Goal: Information Seeking & Learning: Learn about a topic

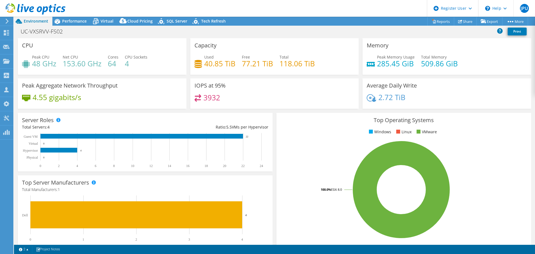
select select "SouthAmerica"
select select "BRL"
click at [77, 22] on span "Performance" at bounding box center [74, 20] width 25 height 5
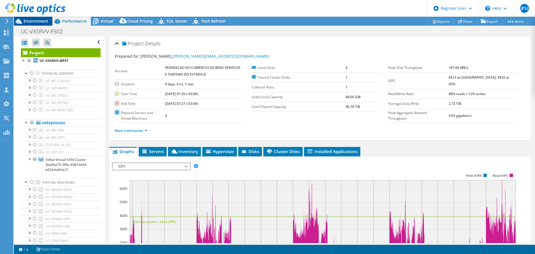
click at [42, 22] on span "Environment" at bounding box center [36, 20] width 25 height 5
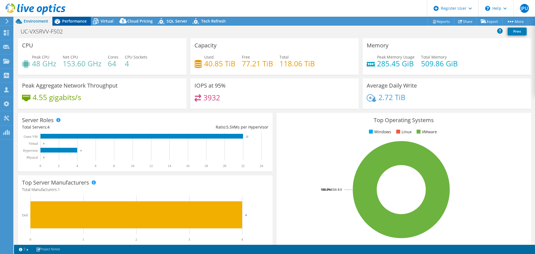
click at [77, 22] on span "Performance" at bounding box center [74, 20] width 25 height 5
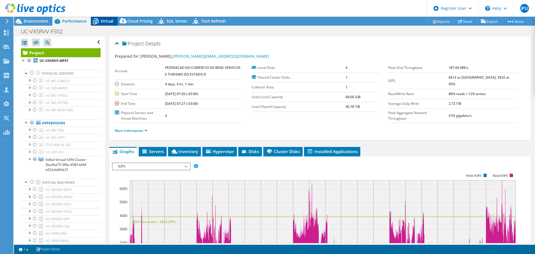
click at [107, 19] on span "Virtual" at bounding box center [107, 20] width 13 height 5
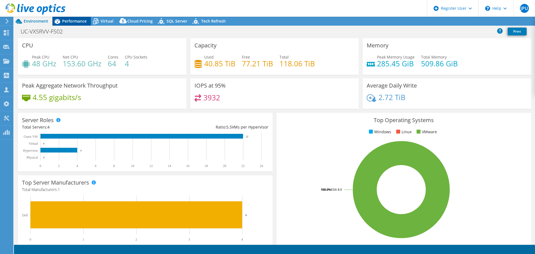
click at [74, 20] on span "Performance" at bounding box center [74, 20] width 25 height 5
select select "SouthAmerica"
select select "BRL"
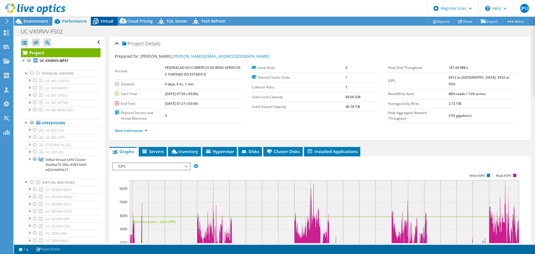
click at [101, 20] on span "Virtual" at bounding box center [107, 20] width 13 height 5
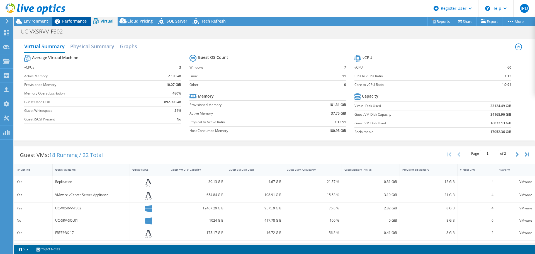
click at [76, 21] on span "Performance" at bounding box center [74, 20] width 25 height 5
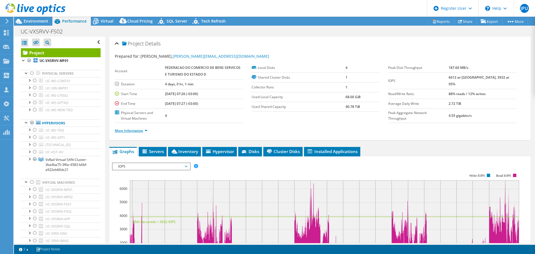
click at [134, 131] on link "More Information" at bounding box center [131, 130] width 33 height 5
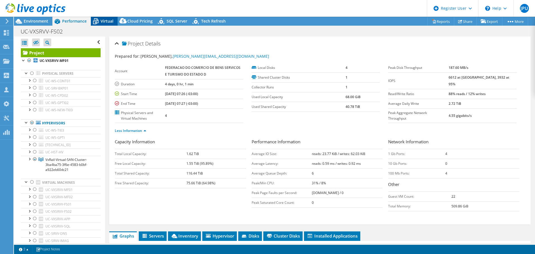
click at [108, 22] on span "Virtual" at bounding box center [107, 20] width 13 height 5
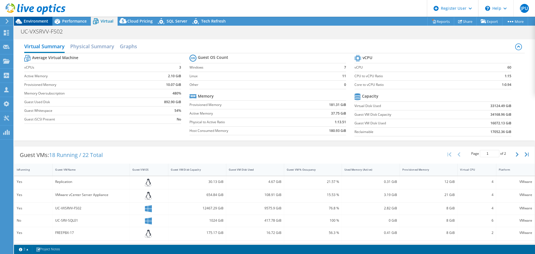
click at [43, 19] on span "Environment" at bounding box center [36, 20] width 25 height 5
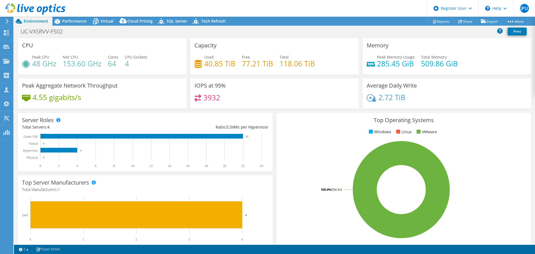
click at [112, 63] on h4 "64" at bounding box center [113, 63] width 11 height 6
click at [107, 18] on span "Virtual" at bounding box center [107, 20] width 13 height 5
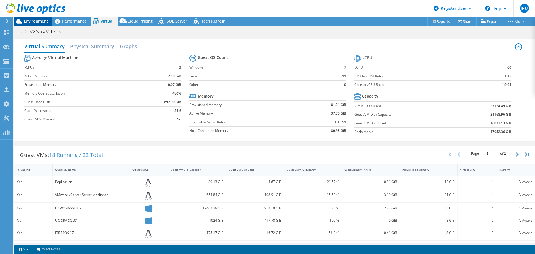
click at [39, 22] on span "Environment" at bounding box center [36, 20] width 25 height 5
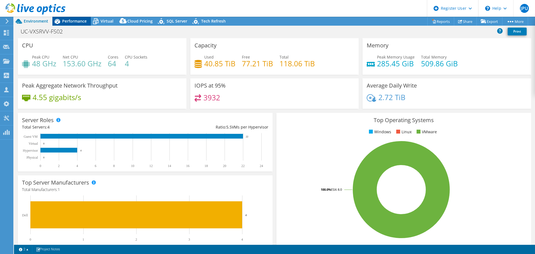
click at [76, 21] on span "Performance" at bounding box center [74, 20] width 25 height 5
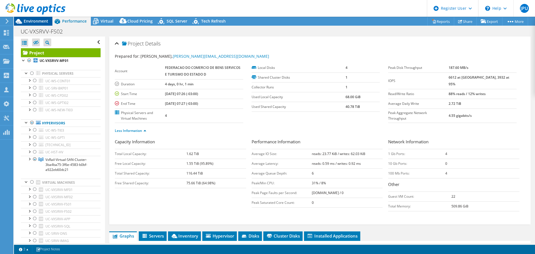
click at [33, 22] on span "Environment" at bounding box center [36, 20] width 25 height 5
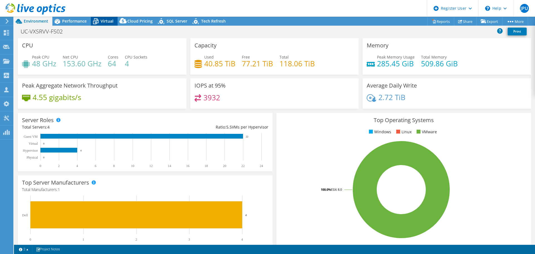
click at [109, 19] on span "Virtual" at bounding box center [107, 20] width 13 height 5
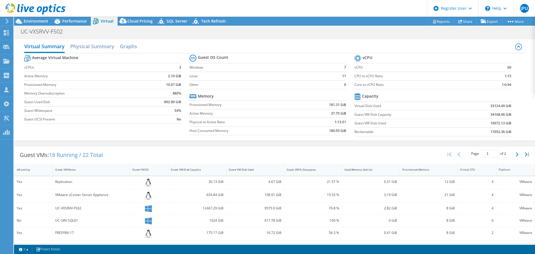
drag, startPoint x: 71, startPoint y: 22, endPoint x: 78, endPoint y: 26, distance: 7.9
click at [71, 22] on span "Performance" at bounding box center [74, 20] width 25 height 5
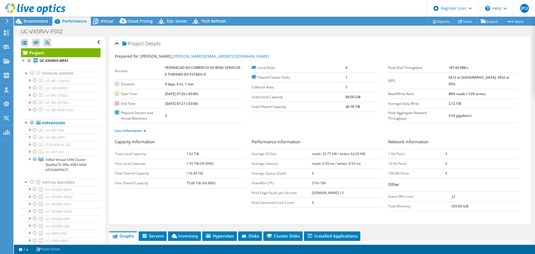
scroll to position [84, 0]
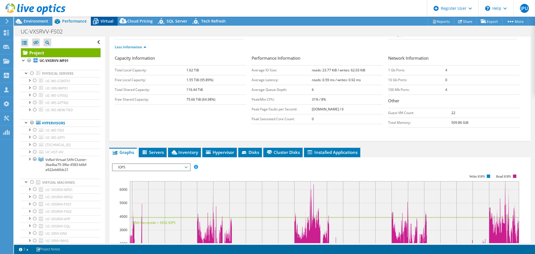
click at [108, 21] on span "Virtual" at bounding box center [107, 20] width 13 height 5
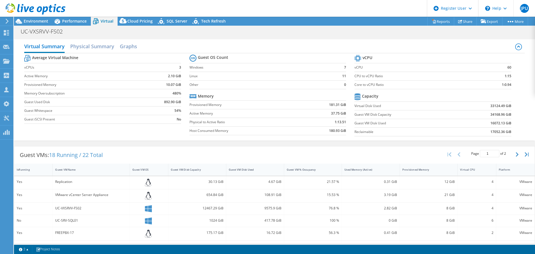
click at [490, 106] on b "33124.49 GiB" at bounding box center [500, 106] width 21 height 6
click at [72, 23] on span "Performance" at bounding box center [74, 20] width 25 height 5
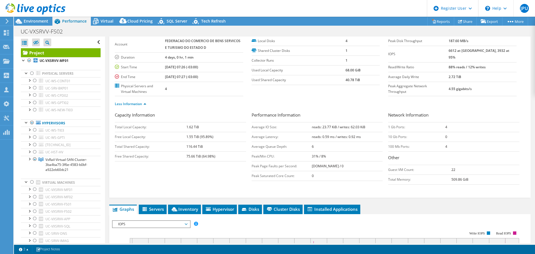
scroll to position [0, 0]
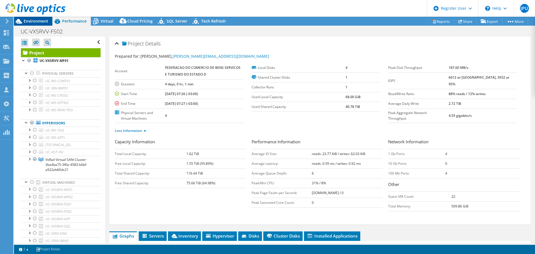
click at [38, 21] on span "Environment" at bounding box center [36, 20] width 25 height 5
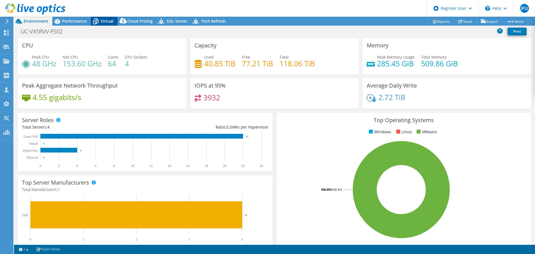
click at [108, 22] on span "Virtual" at bounding box center [107, 20] width 13 height 5
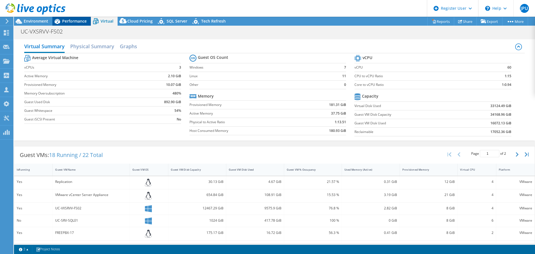
click at [81, 23] on span "Performance" at bounding box center [74, 20] width 25 height 5
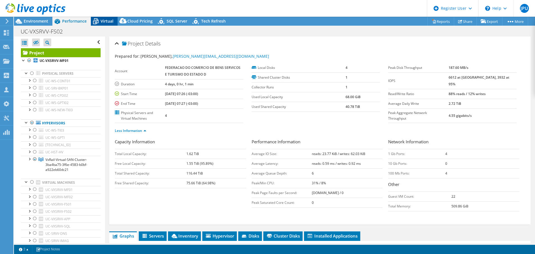
click at [102, 21] on span "Virtual" at bounding box center [107, 20] width 13 height 5
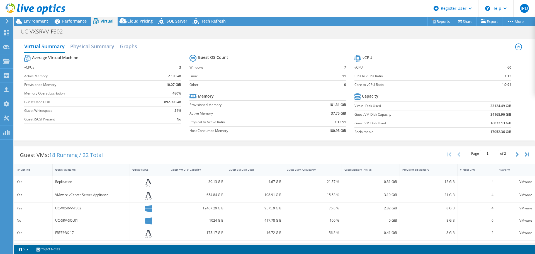
click at [494, 122] on b "16072.13 GiB" at bounding box center [500, 123] width 21 height 6
click at [35, 20] on span "Environment" at bounding box center [36, 20] width 25 height 5
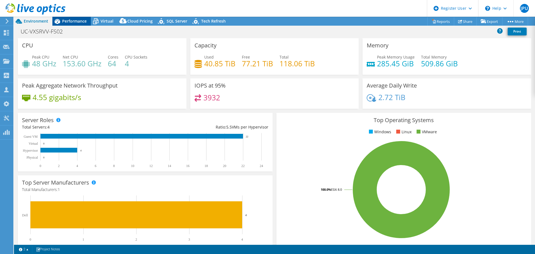
click at [61, 21] on icon at bounding box center [57, 21] width 10 height 10
select select "SouthAmerica"
select select "BRL"
click at [72, 21] on span "Performance" at bounding box center [74, 20] width 25 height 5
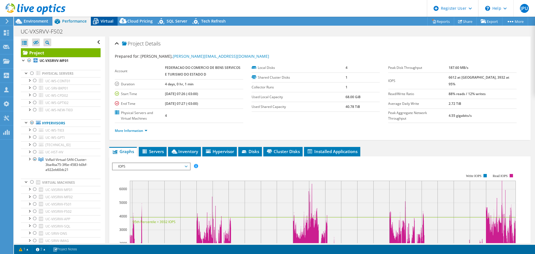
click at [104, 21] on span "Virtual" at bounding box center [107, 20] width 13 height 5
